Goal: Information Seeking & Learning: Learn about a topic

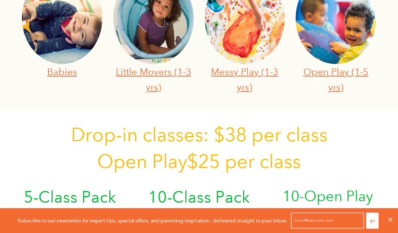
scroll to position [331, 0]
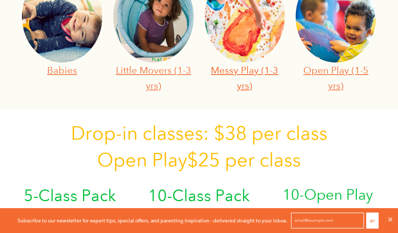
click at [250, 69] on link "Messy Play (1-3 yrs)" at bounding box center [244, 77] width 67 height 27
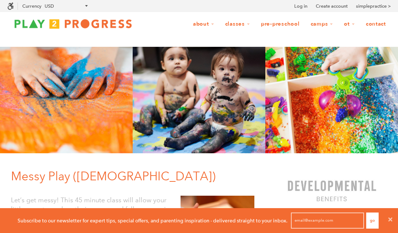
click at [293, 21] on link "Pre-Preschool" at bounding box center [280, 24] width 48 height 14
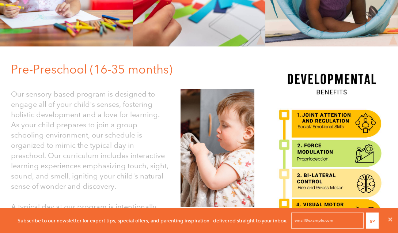
scroll to position [110, 0]
